Goal: Check status: Check status

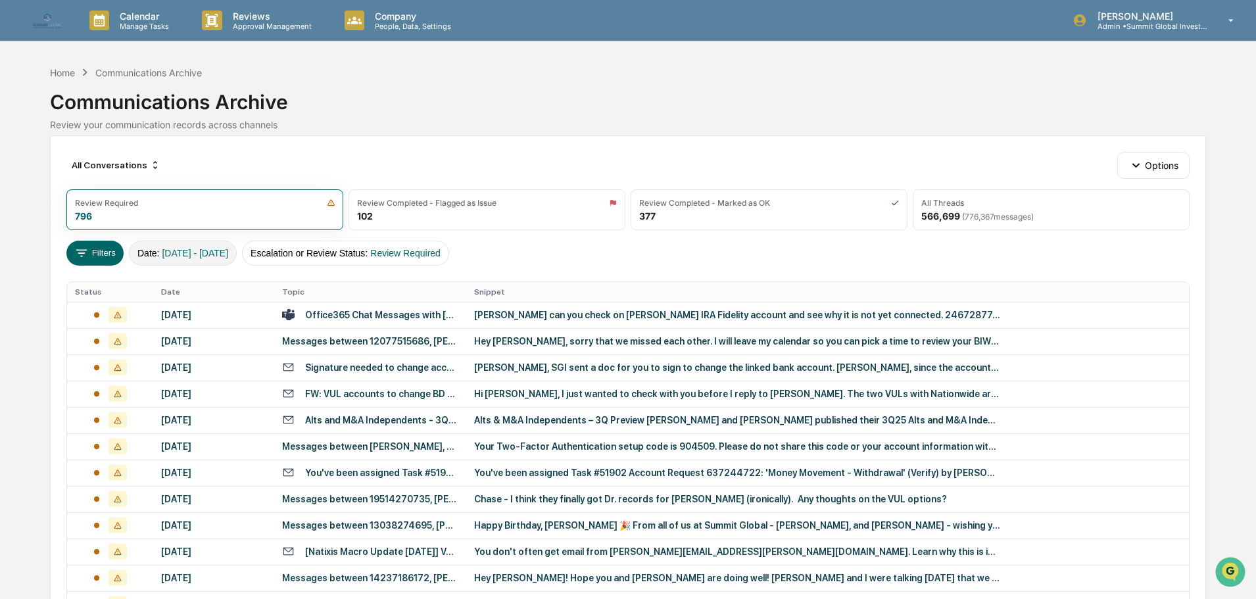
click at [171, 254] on span "[DATE] - [DATE]" at bounding box center [195, 253] width 66 height 11
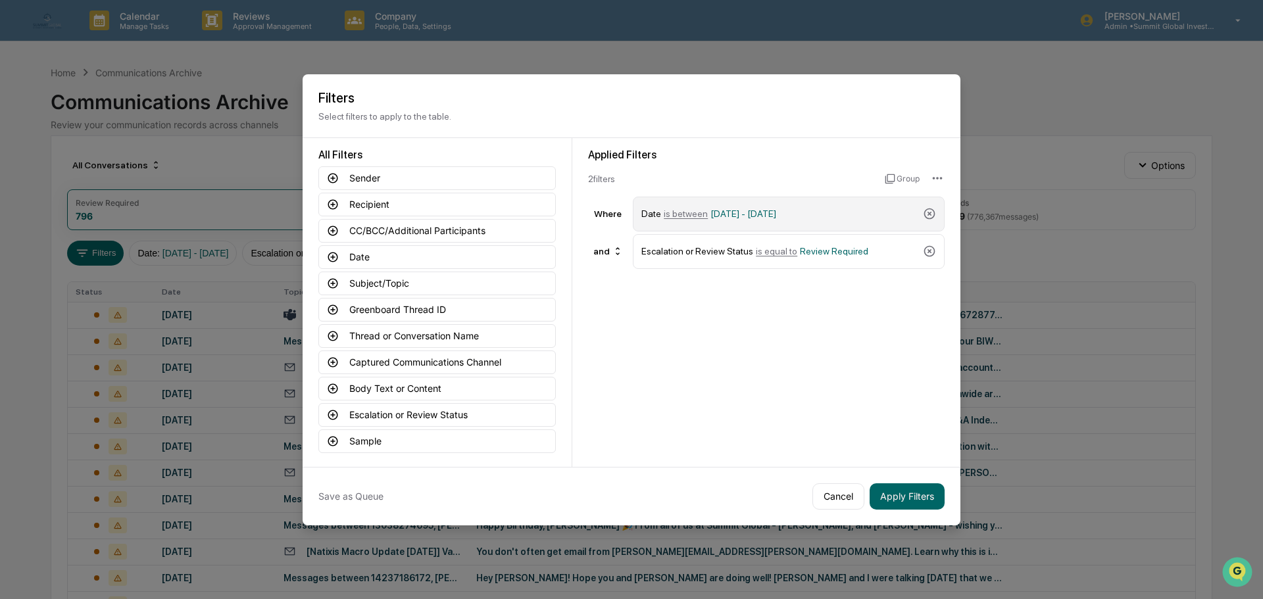
click at [739, 212] on span "[DATE] - [DATE]" at bounding box center [743, 214] width 66 height 11
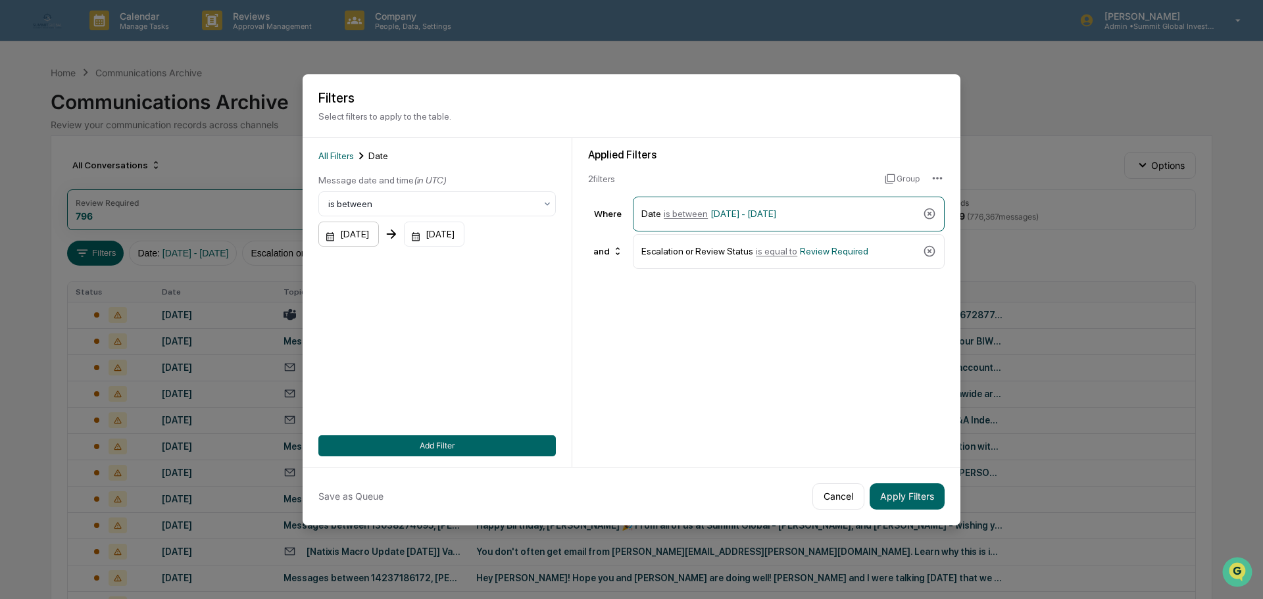
click at [379, 230] on div "[DATE]" at bounding box center [348, 234] width 61 height 25
click at [384, 259] on icon "calendar view is open, switch to year view" at bounding box center [376, 264] width 14 height 14
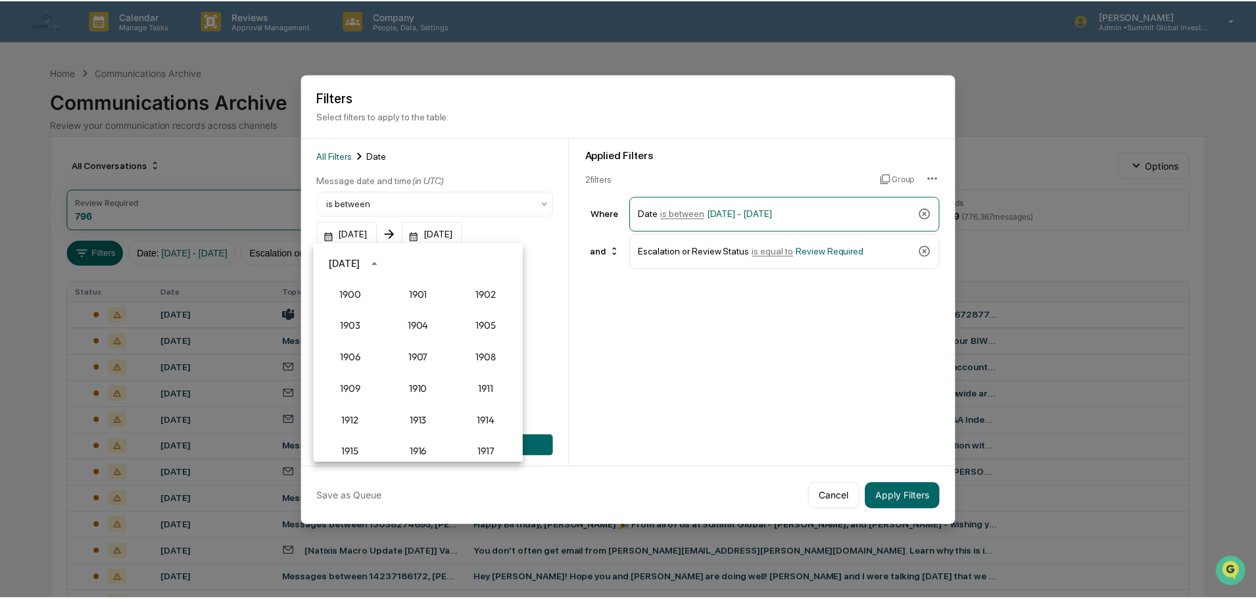
scroll to position [1218, 0]
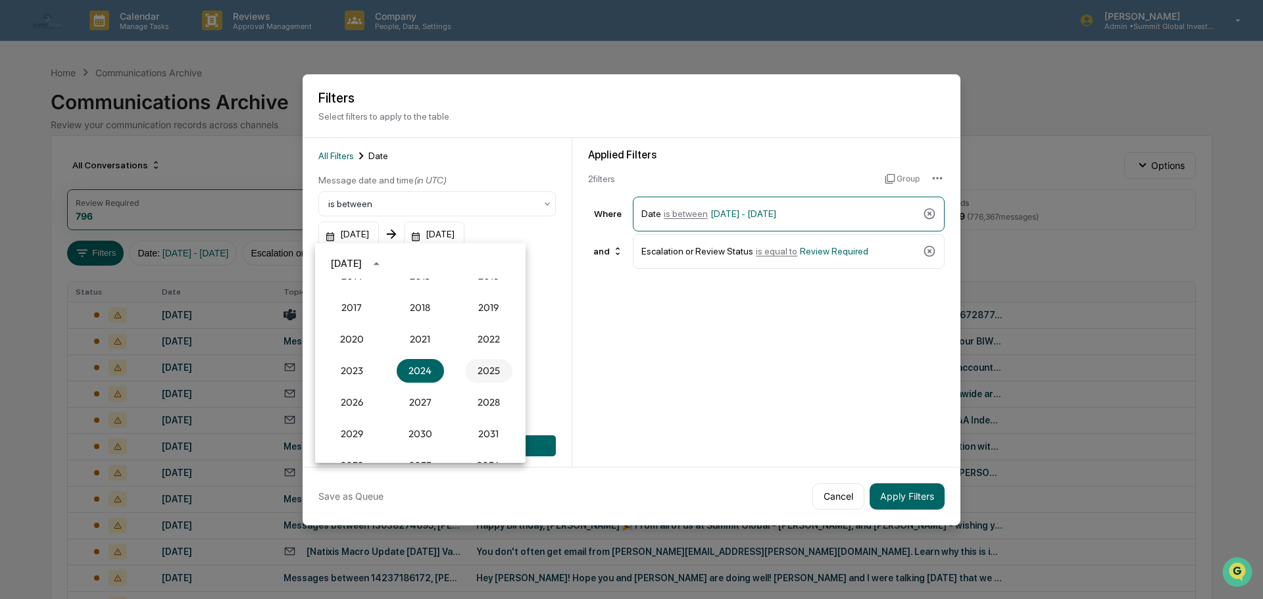
click at [479, 366] on button "2025" at bounding box center [488, 371] width 47 height 24
click at [346, 292] on button "Jan" at bounding box center [351, 296] width 47 height 24
click at [418, 318] on button "1" at bounding box center [421, 319] width 24 height 24
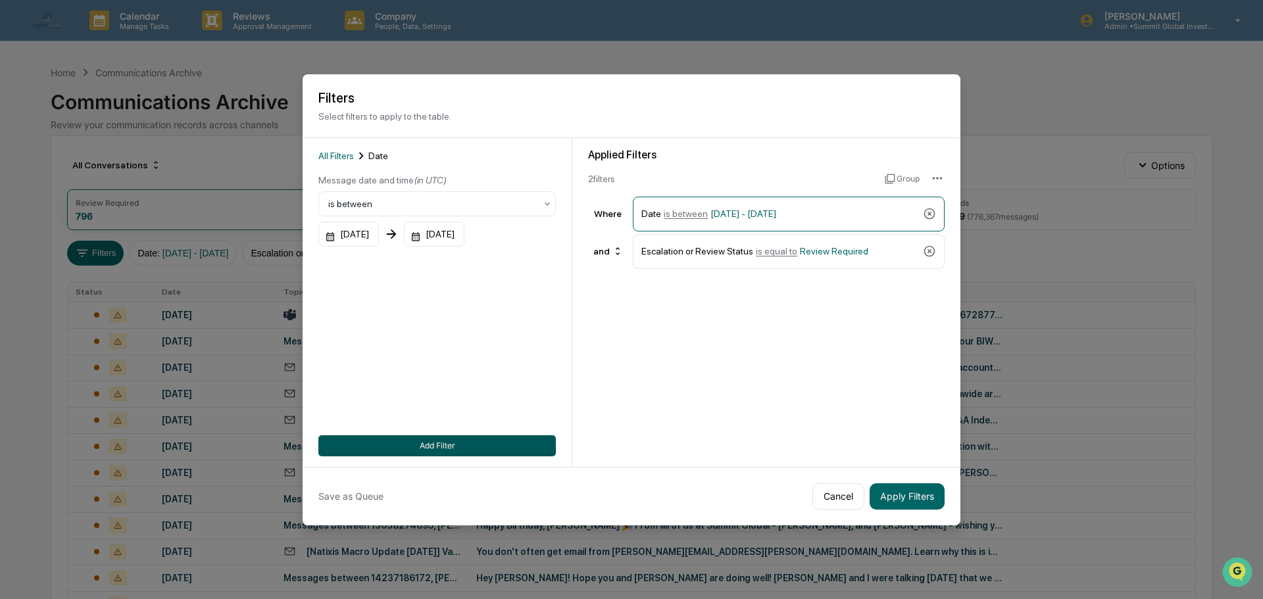
click at [464, 448] on button "Add Filter" at bounding box center [436, 445] width 237 height 21
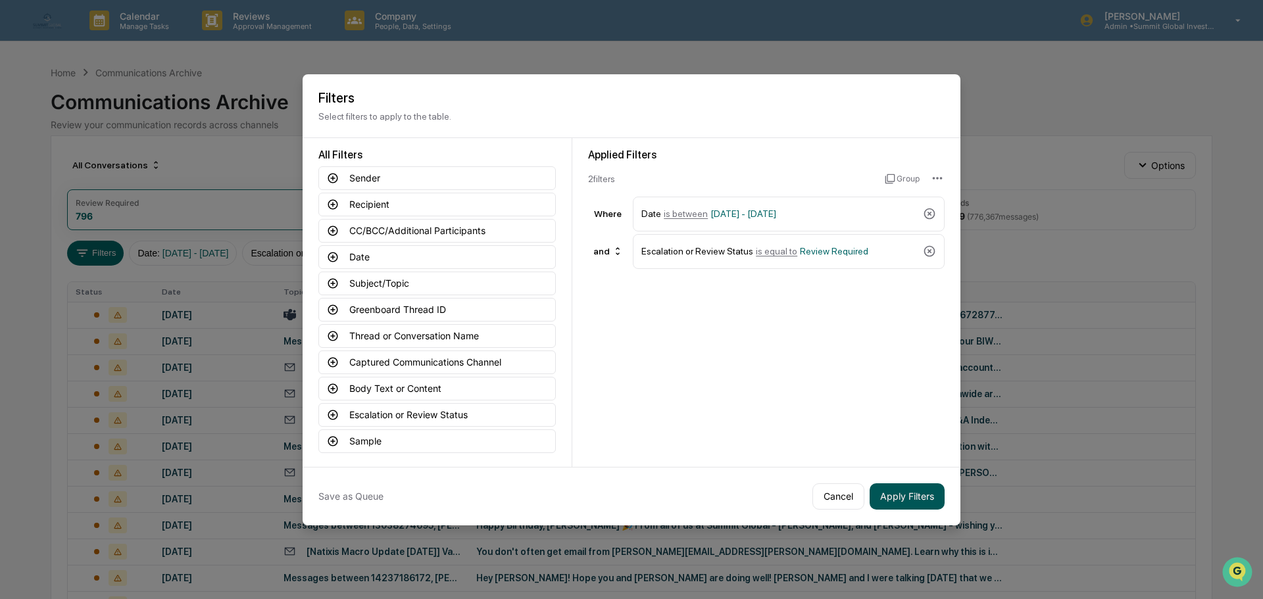
click at [894, 498] on button "Apply Filters" at bounding box center [907, 497] width 75 height 26
